Goal: Task Accomplishment & Management: Use online tool/utility

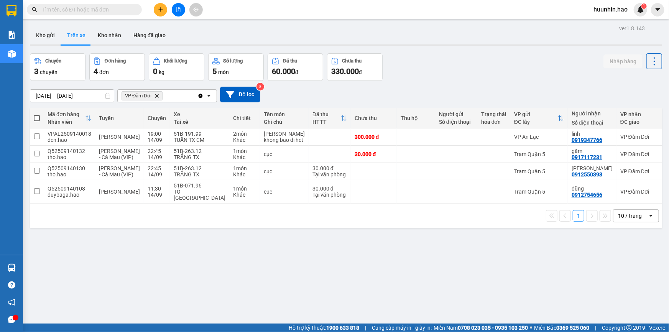
scroll to position [35, 0]
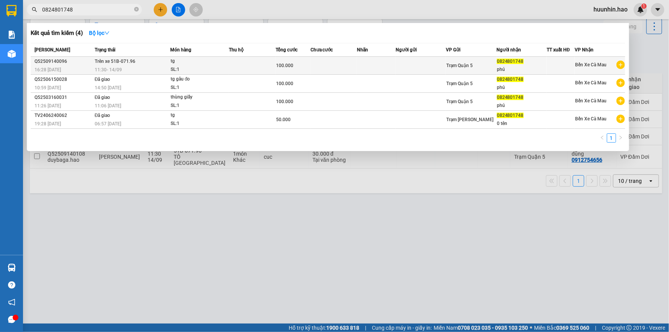
type input "0824801748"
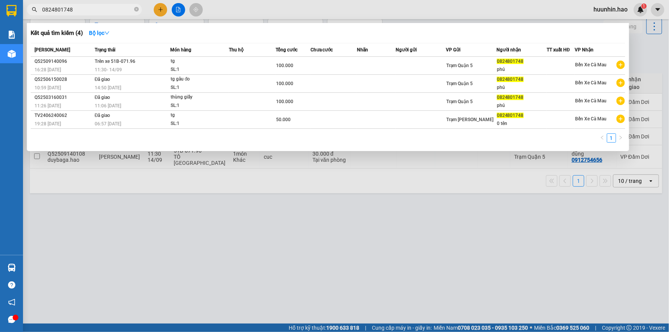
click at [312, 71] on td at bounding box center [333, 66] width 46 height 18
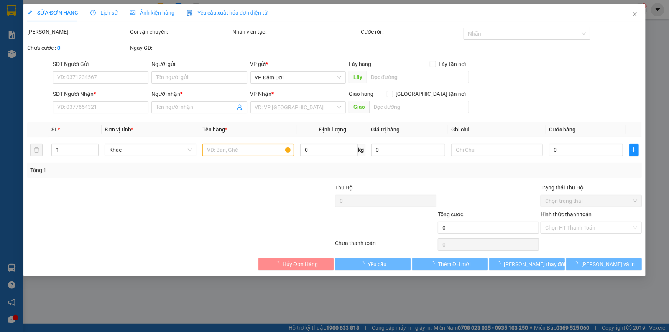
type input "0824801748"
type input "phú"
type input "100.000"
type input "0"
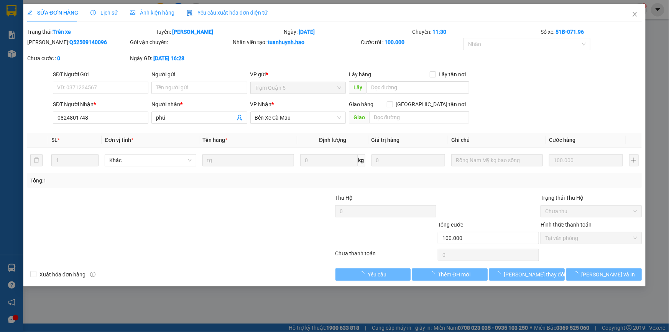
click at [148, 15] on span "Ảnh kiện hàng" at bounding box center [152, 13] width 44 height 6
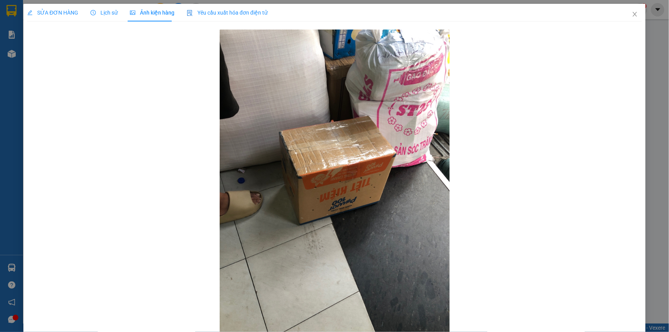
click at [62, 8] on div "SỬA ĐƠN HÀNG" at bounding box center [52, 13] width 51 height 18
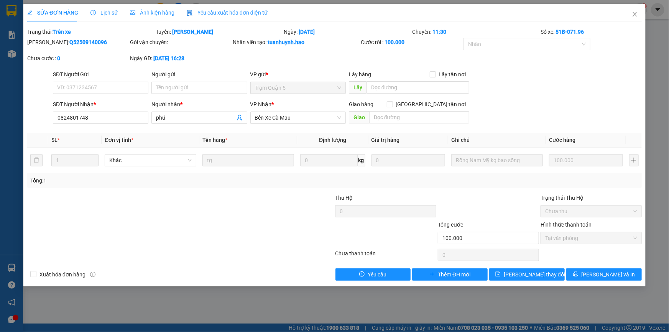
click at [118, 16] on div "SỬA ĐƠN HÀNG Lịch sử Ảnh kiện hàng Yêu cầu xuất hóa đơn điện tử" at bounding box center [147, 13] width 240 height 18
click at [103, 15] on span "Lịch sử" at bounding box center [103, 13] width 27 height 6
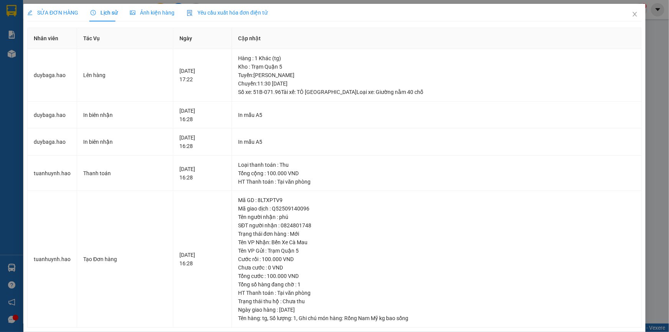
drag, startPoint x: 52, startPoint y: 13, endPoint x: 103, endPoint y: 17, distance: 50.7
click at [52, 13] on span "SỬA ĐƠN HÀNG" at bounding box center [52, 13] width 51 height 6
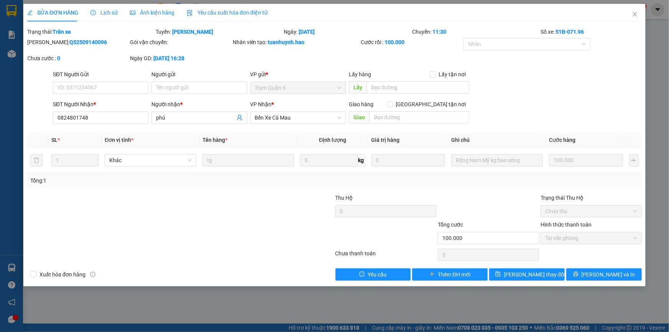
click at [169, 13] on span "Ảnh kiện hàng" at bounding box center [152, 13] width 44 height 6
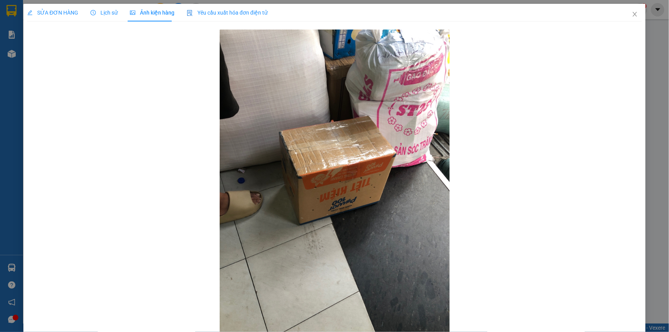
click at [48, 16] on div "SỬA ĐƠN HÀNG" at bounding box center [52, 12] width 51 height 8
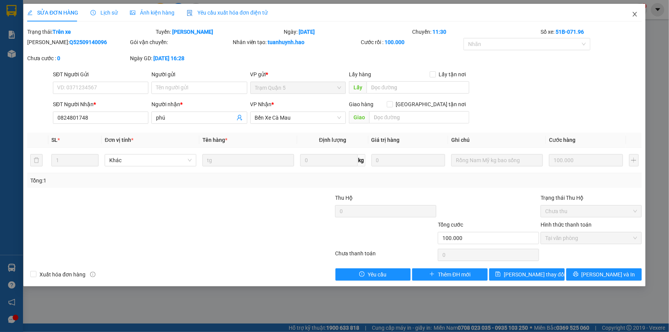
click at [636, 15] on icon "close" at bounding box center [634, 14] width 4 height 5
